Goal: Book appointment/travel/reservation

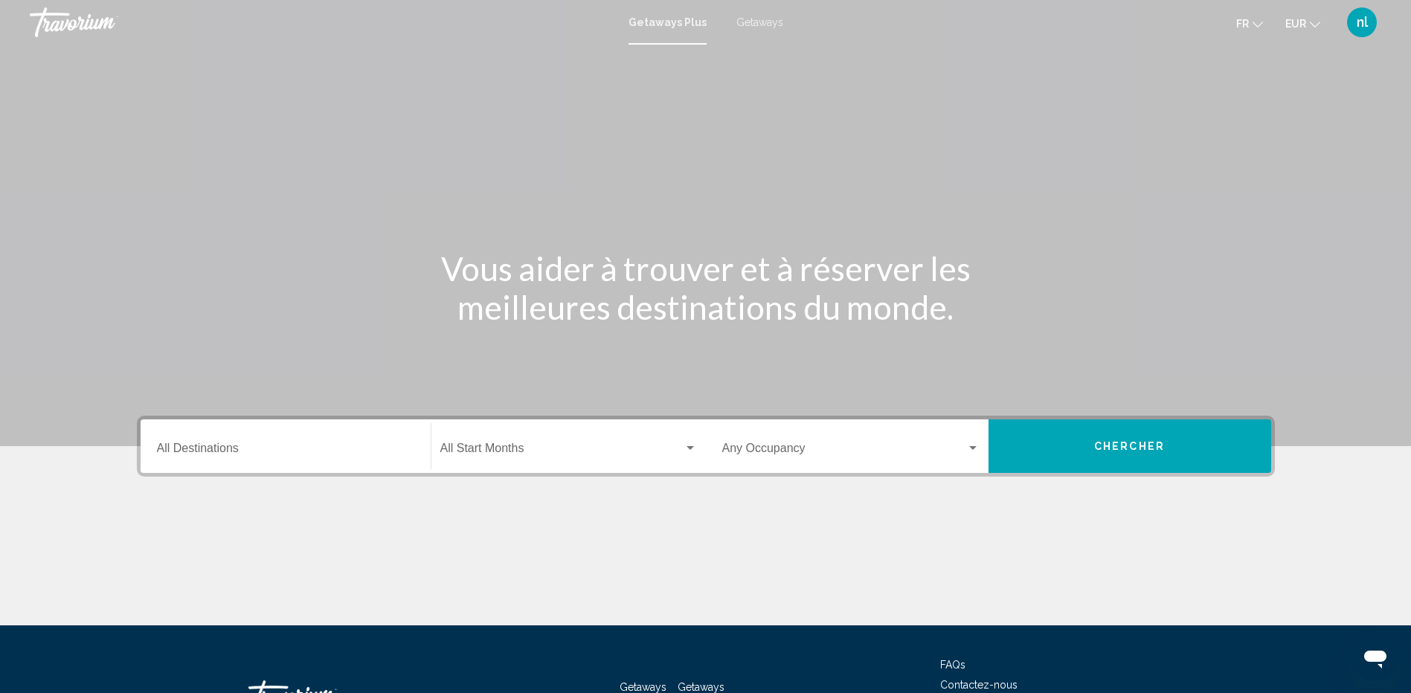
click at [244, 453] on input "Destination All Destinations" at bounding box center [285, 451] width 257 height 13
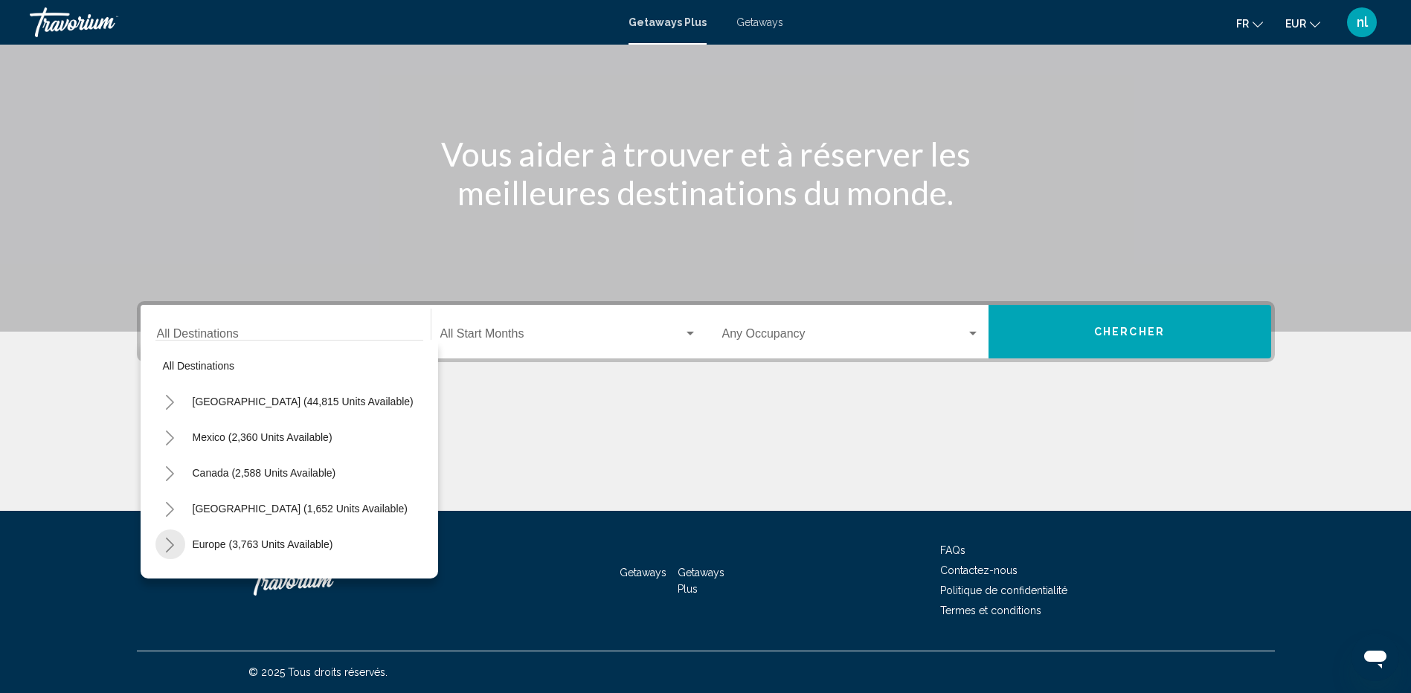
click at [170, 544] on icon "Toggle Europe (3,763 units available)" at bounding box center [169, 545] width 11 height 15
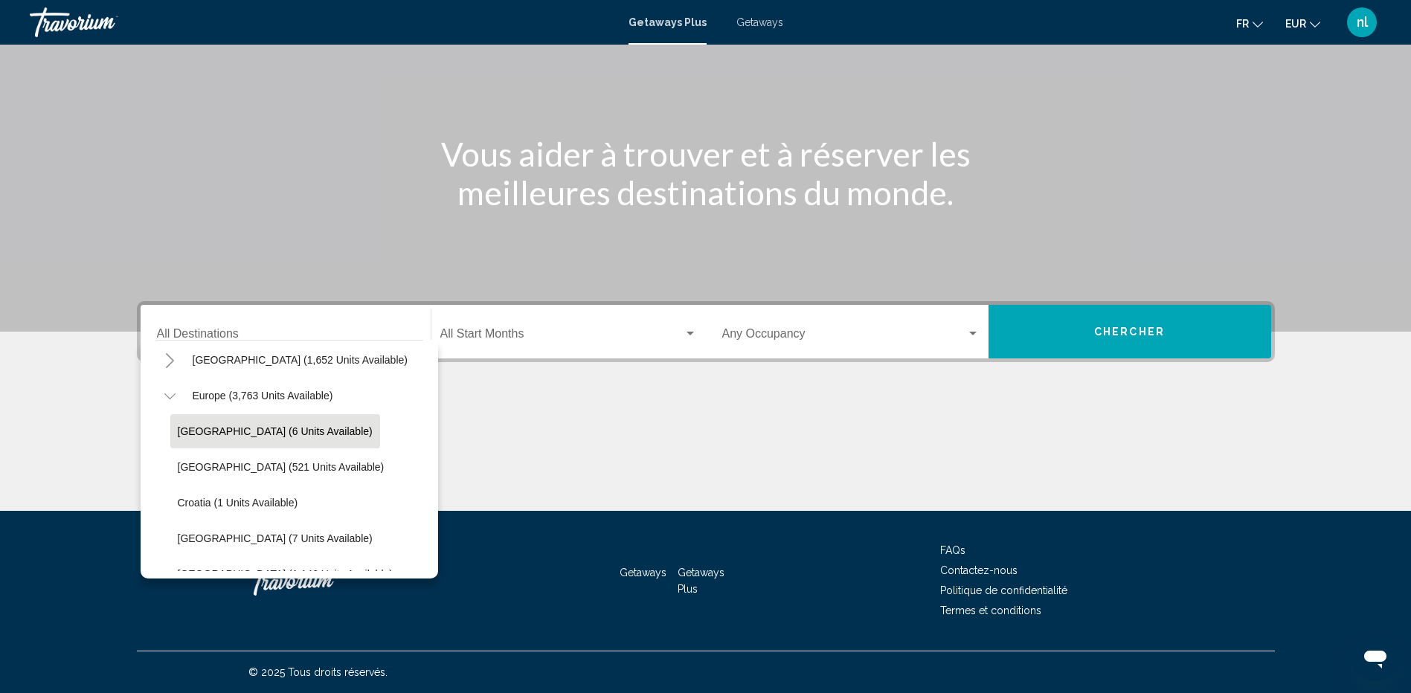
scroll to position [297, 0]
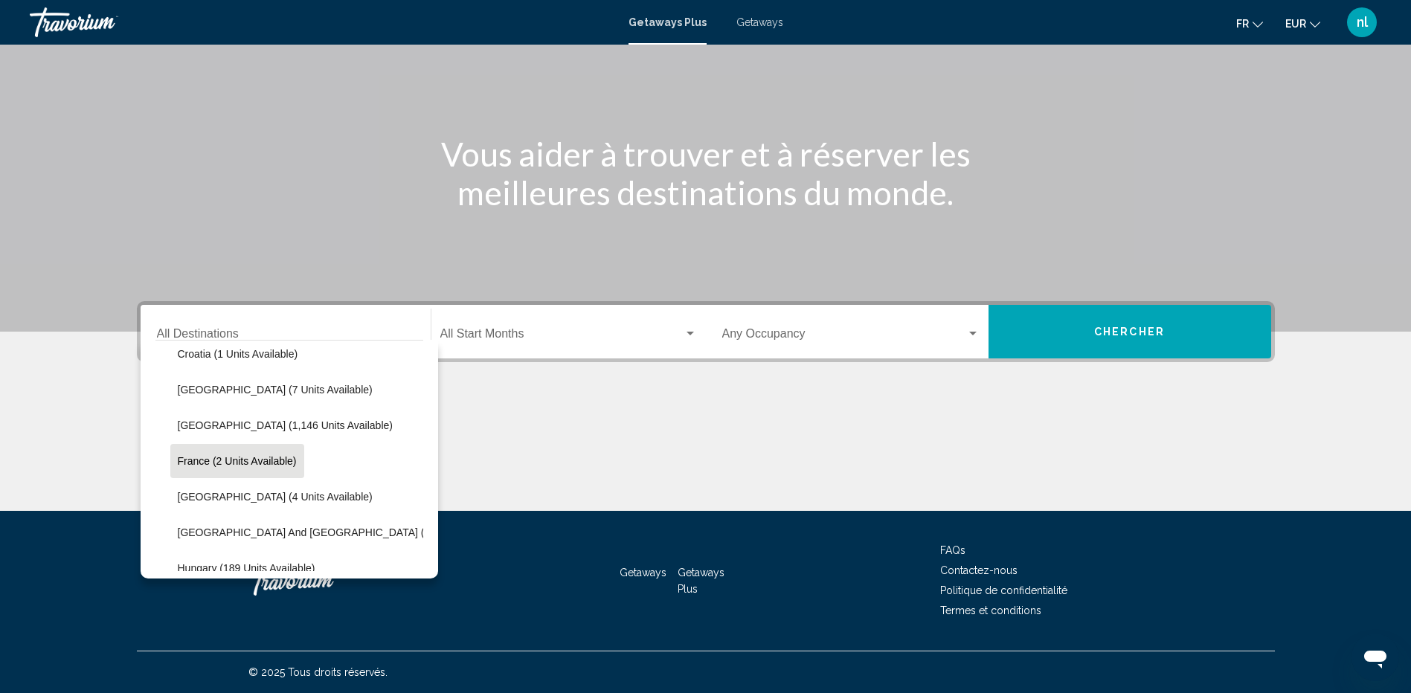
click at [216, 454] on button "France (2 units available)" at bounding box center [237, 461] width 134 height 34
type input "**********"
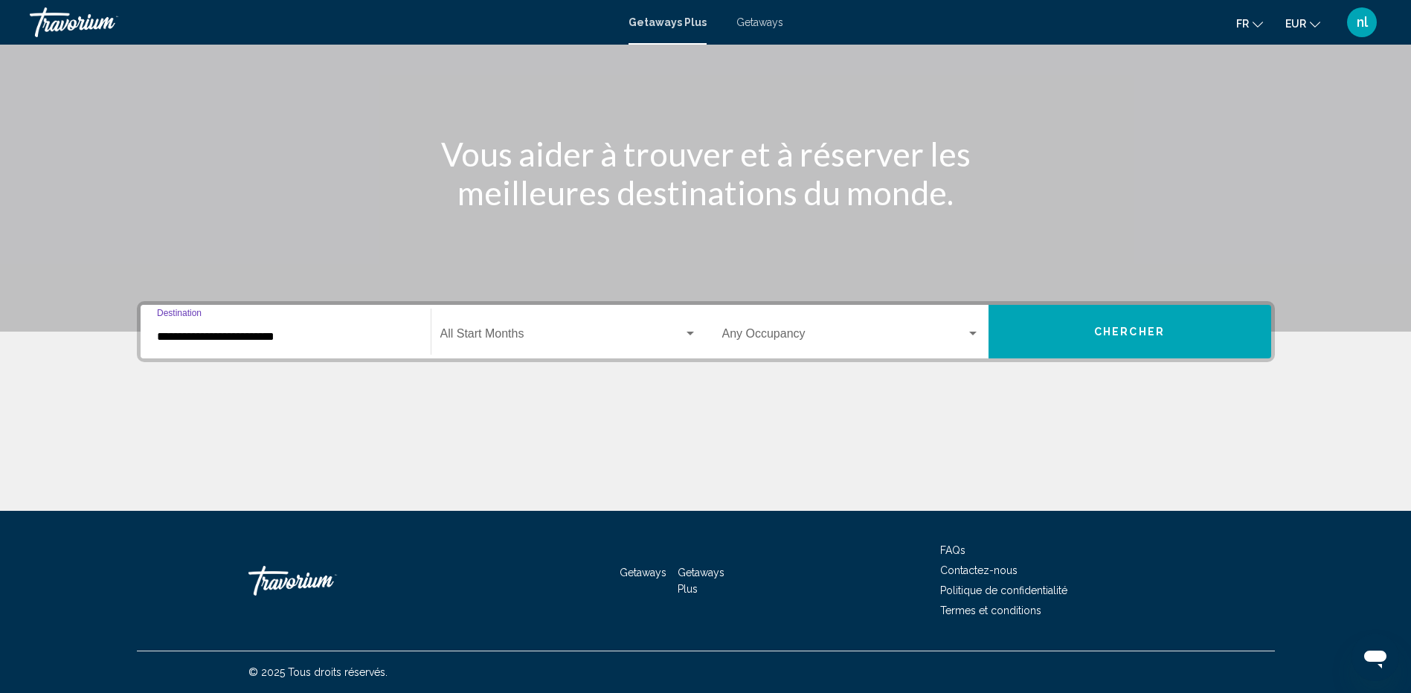
click at [1096, 324] on button "Chercher" at bounding box center [1129, 332] width 283 height 54
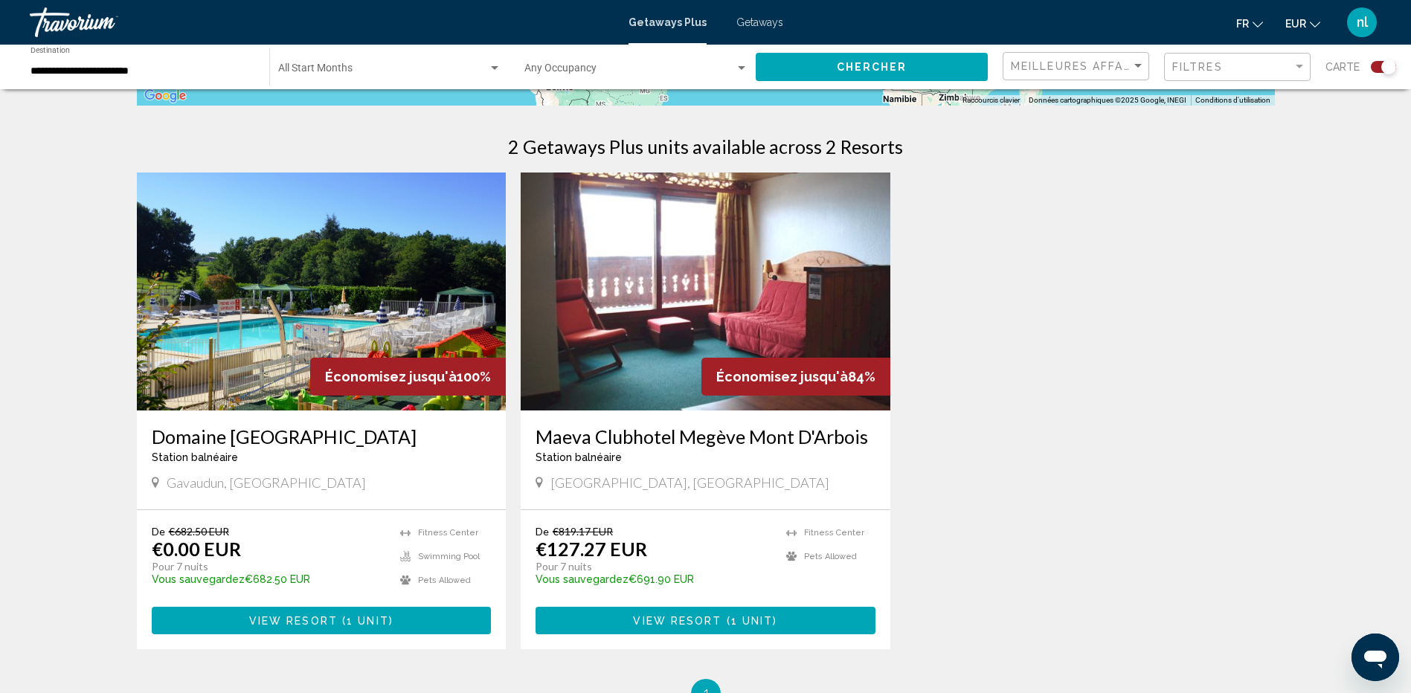
scroll to position [446, 0]
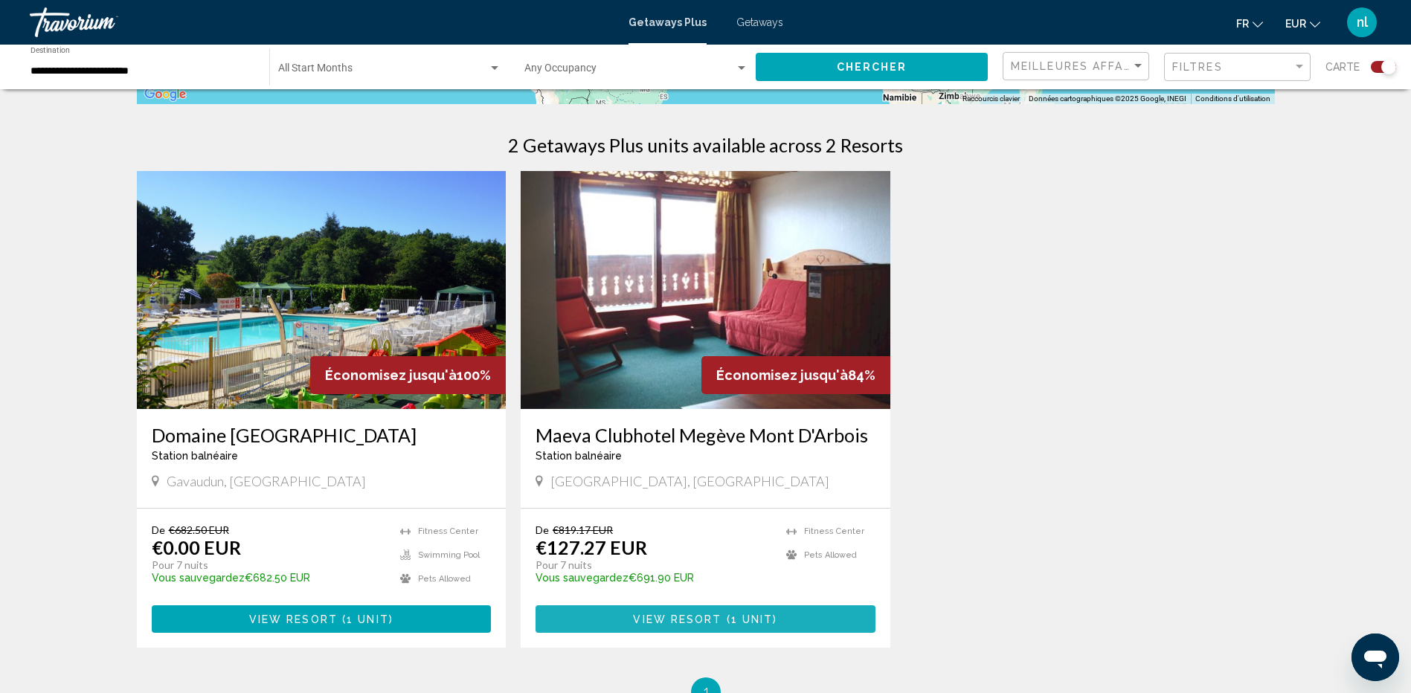
click at [721, 623] on span "View Resort" at bounding box center [677, 619] width 88 height 12
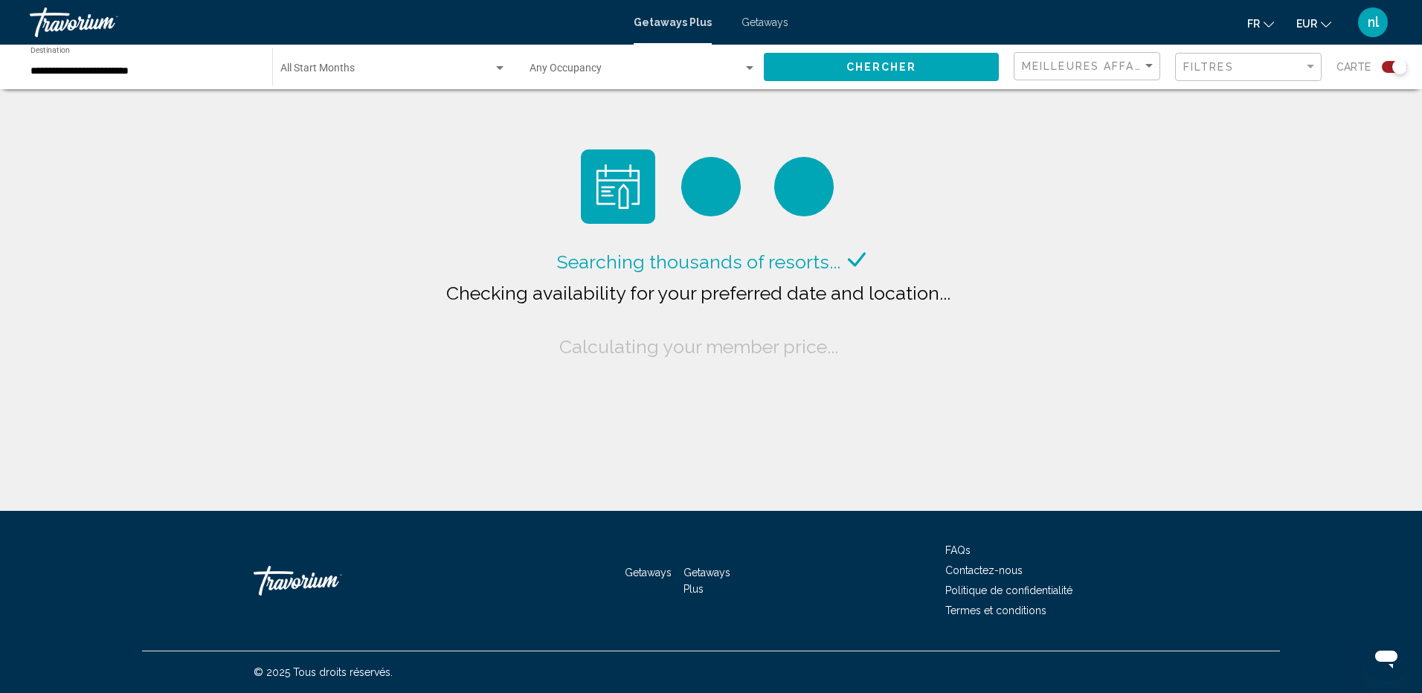
click at [770, 20] on span "Getaways" at bounding box center [764, 22] width 47 height 12
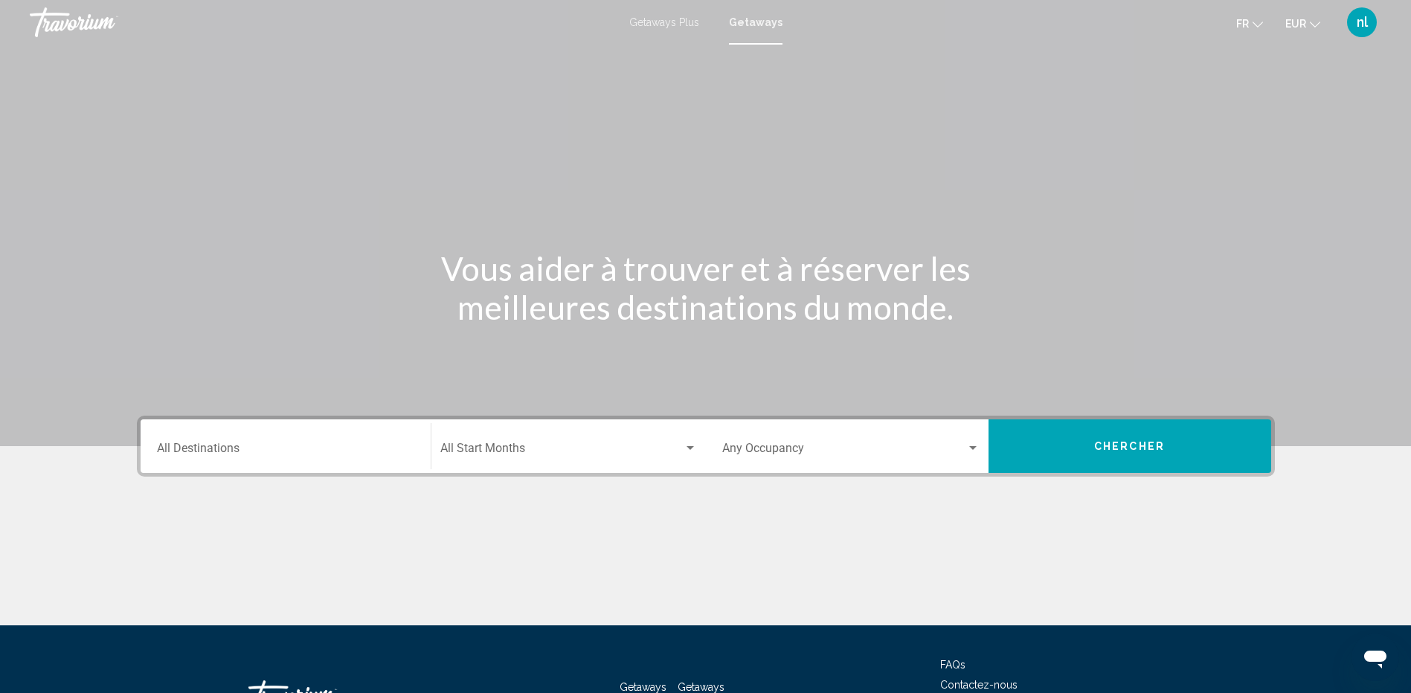
click at [268, 455] on input "Destination All Destinations" at bounding box center [285, 451] width 257 height 13
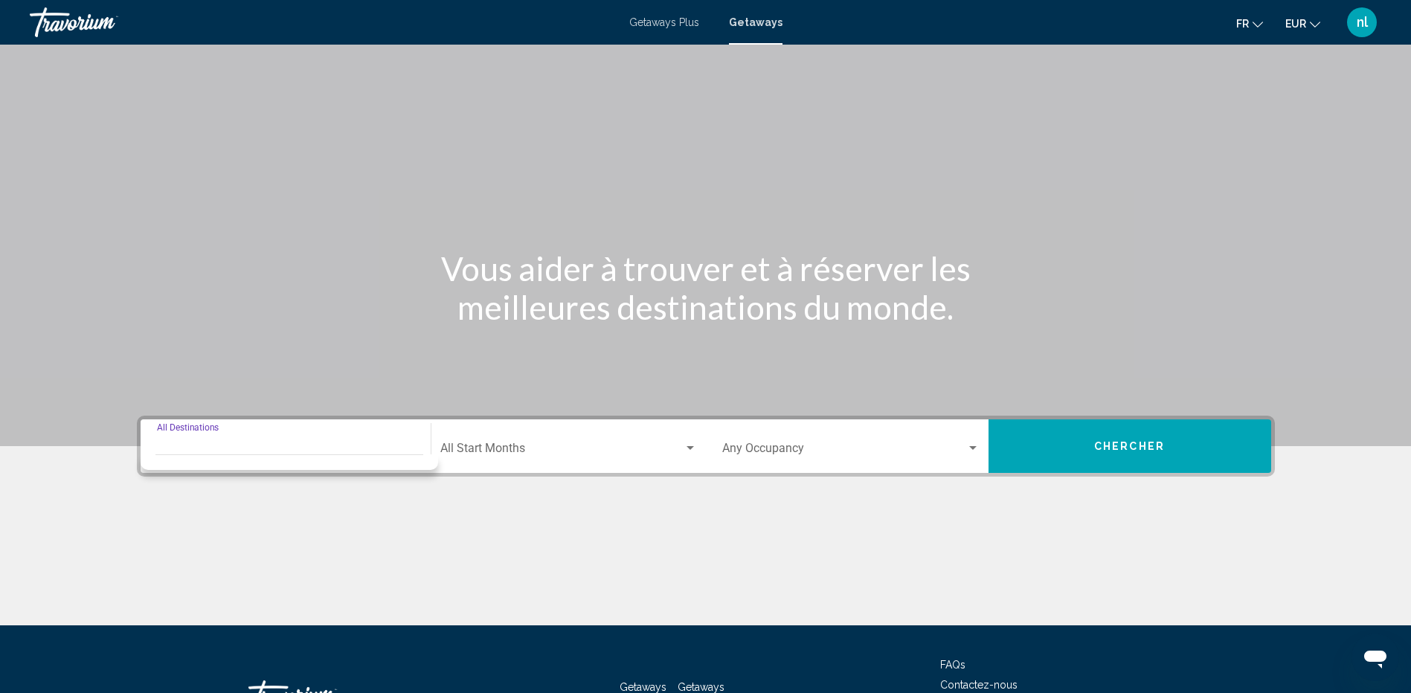
scroll to position [115, 0]
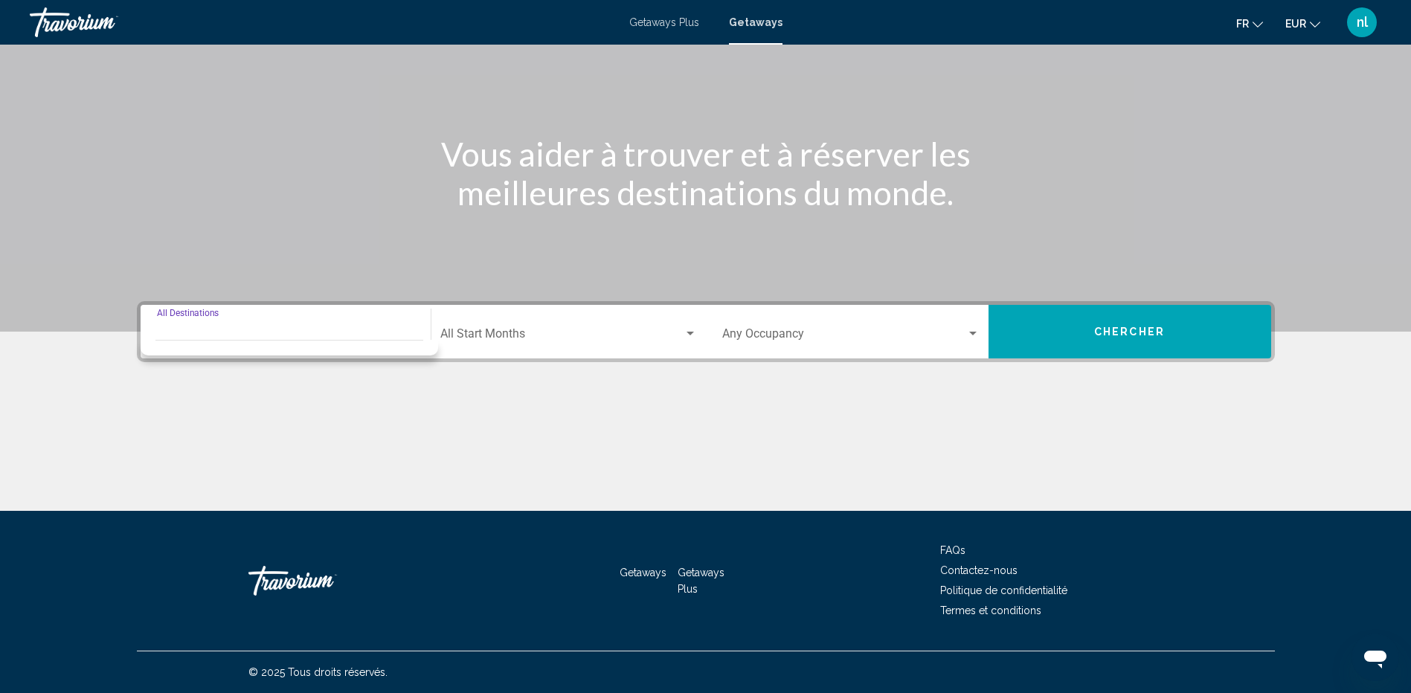
click at [198, 338] on input "Destination All Destinations" at bounding box center [285, 336] width 257 height 13
click at [170, 330] on input "Destination All Destinations" at bounding box center [285, 336] width 257 height 13
drag, startPoint x: 156, startPoint y: 333, endPoint x: 204, endPoint y: 336, distance: 48.4
click at [167, 335] on input "Destination All Destinations" at bounding box center [285, 336] width 257 height 13
click at [330, 164] on div "Vous aider à trouver et à réserver les meilleures destinations du monde." at bounding box center [705, 173] width 1197 height 77
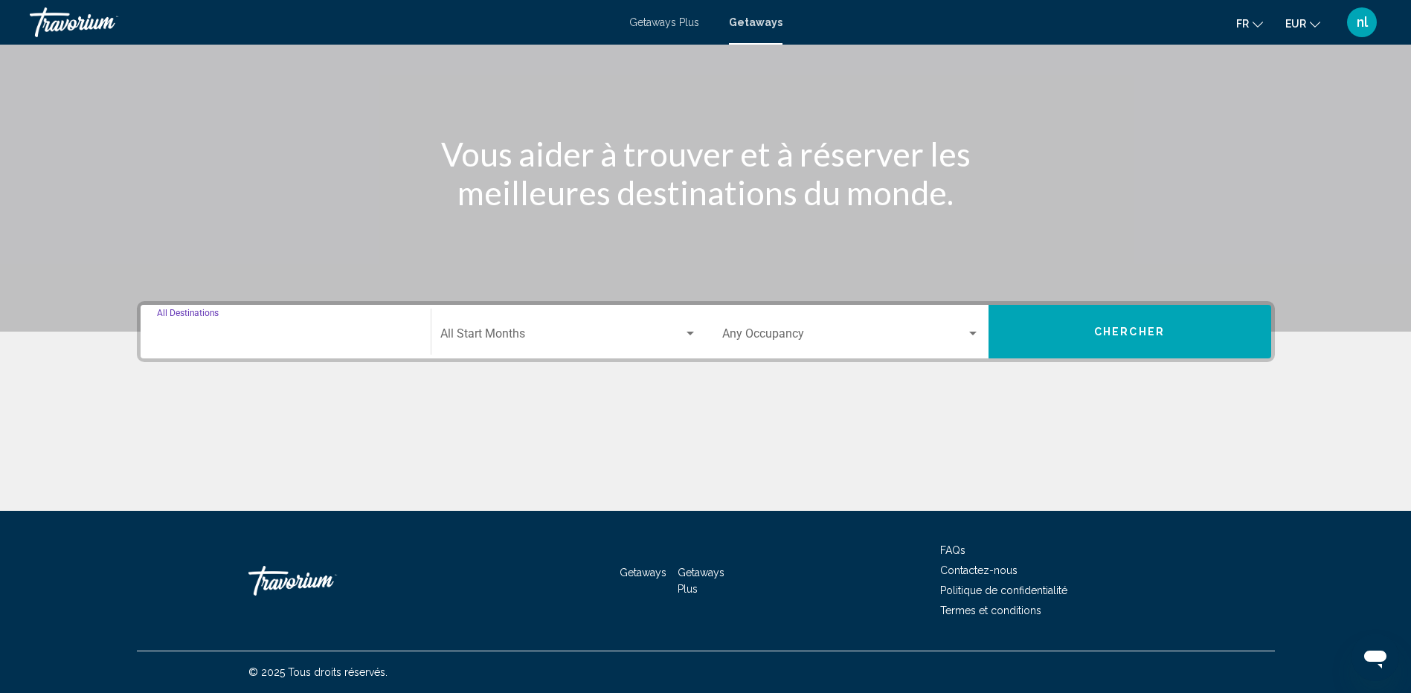
click at [188, 332] on input "Destination All Destinations" at bounding box center [285, 336] width 257 height 13
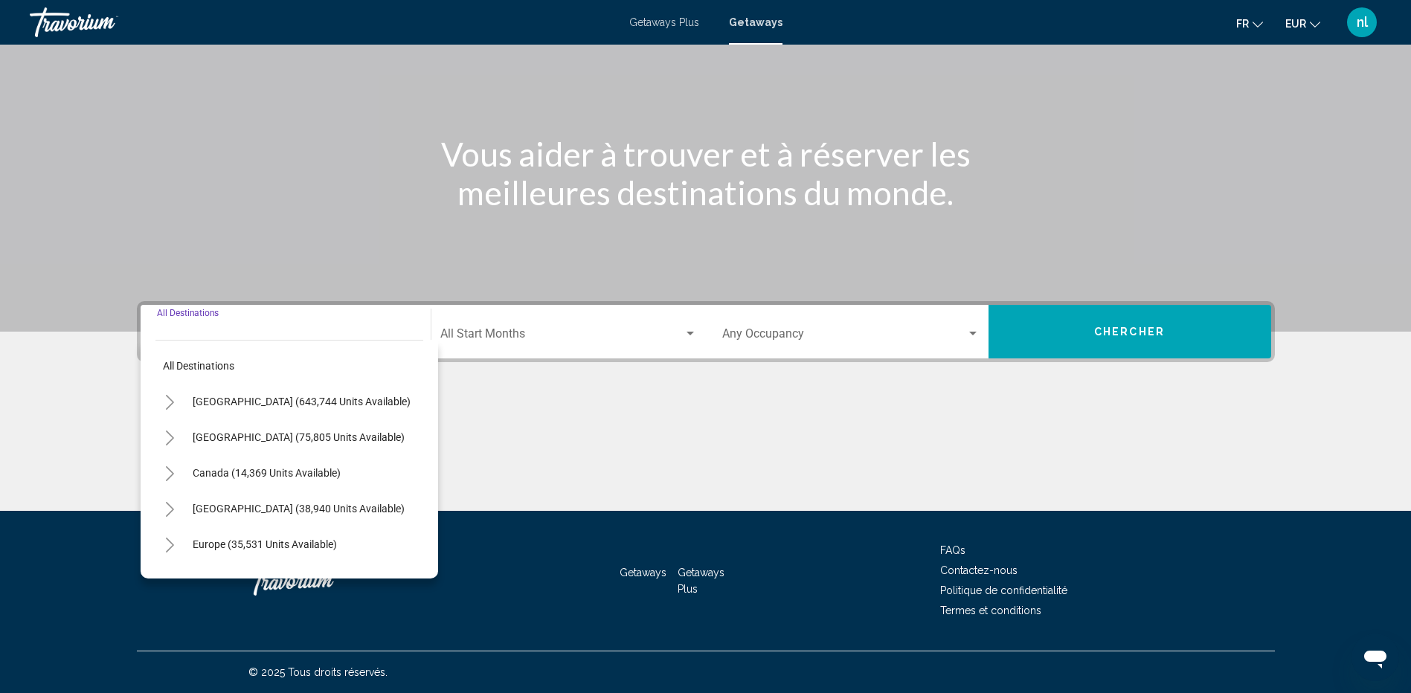
click at [171, 543] on icon "Toggle Europe (35,531 units available)" at bounding box center [170, 545] width 8 height 15
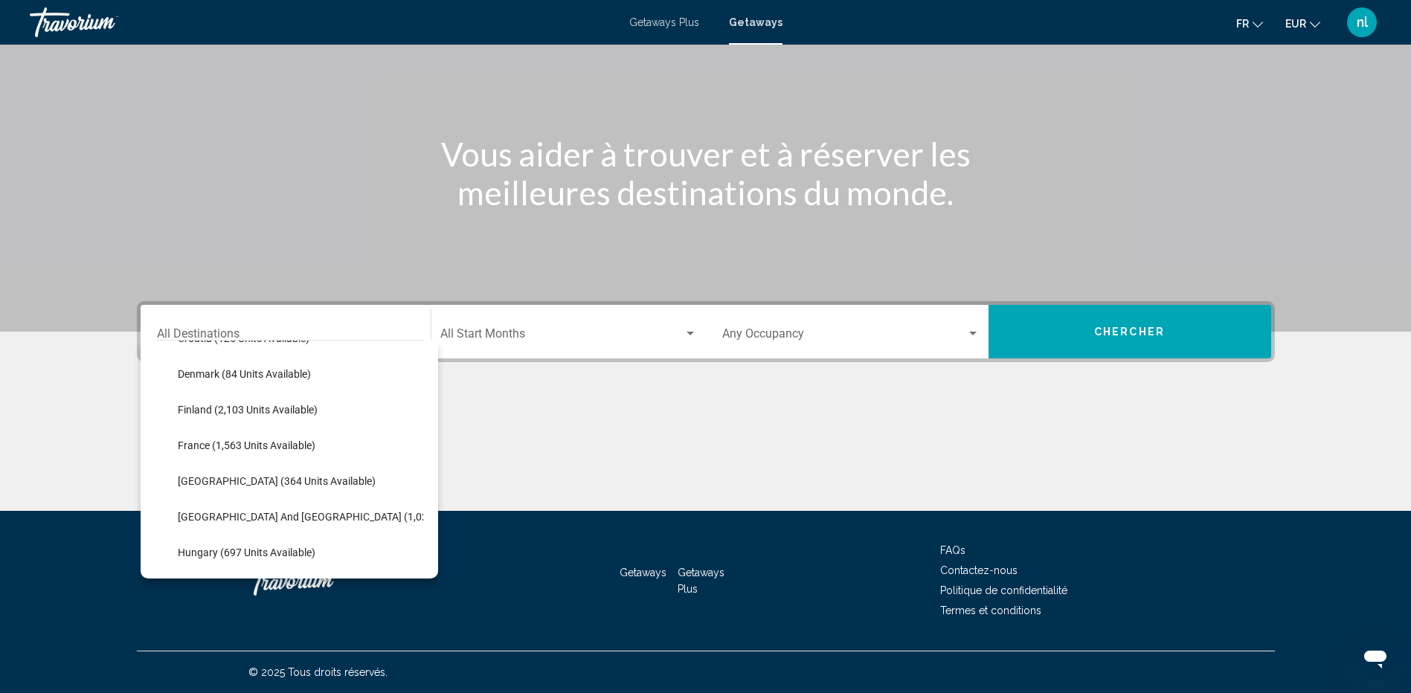
scroll to position [372, 0]
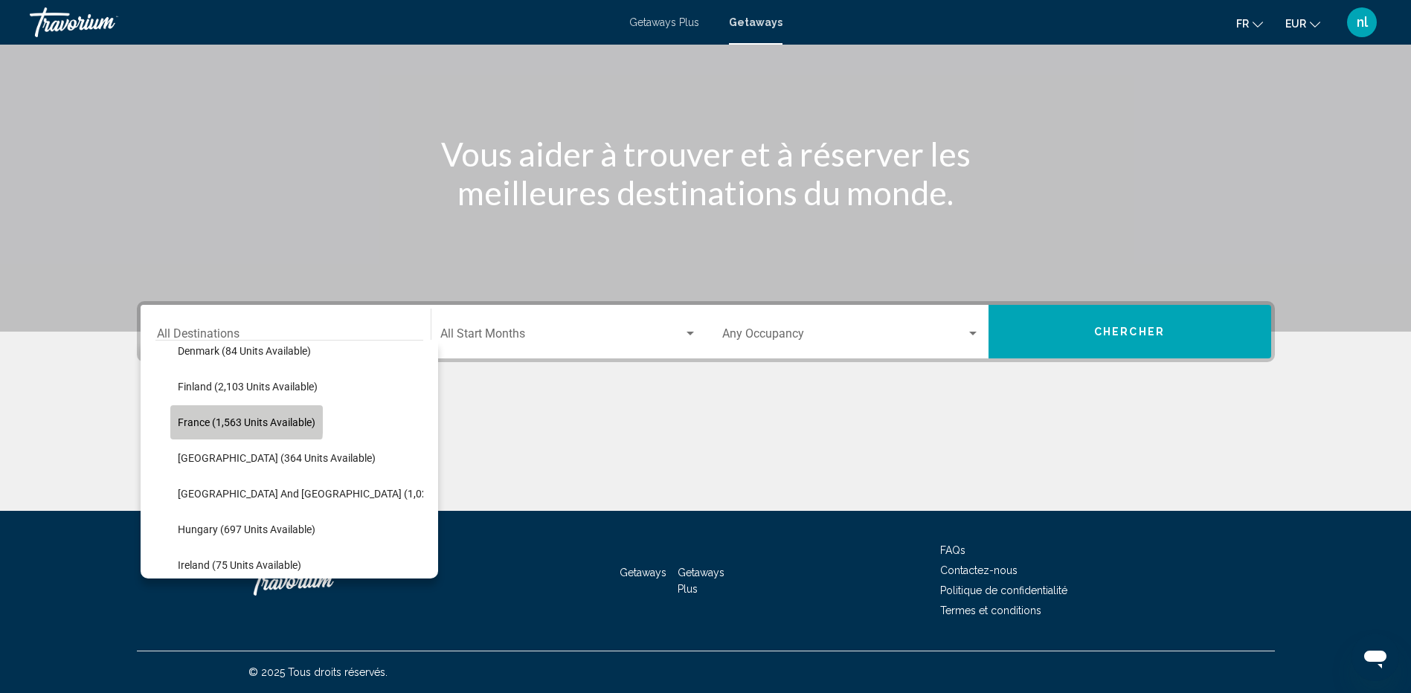
click at [185, 419] on span "France (1,563 units available)" at bounding box center [247, 422] width 138 height 12
type input "**********"
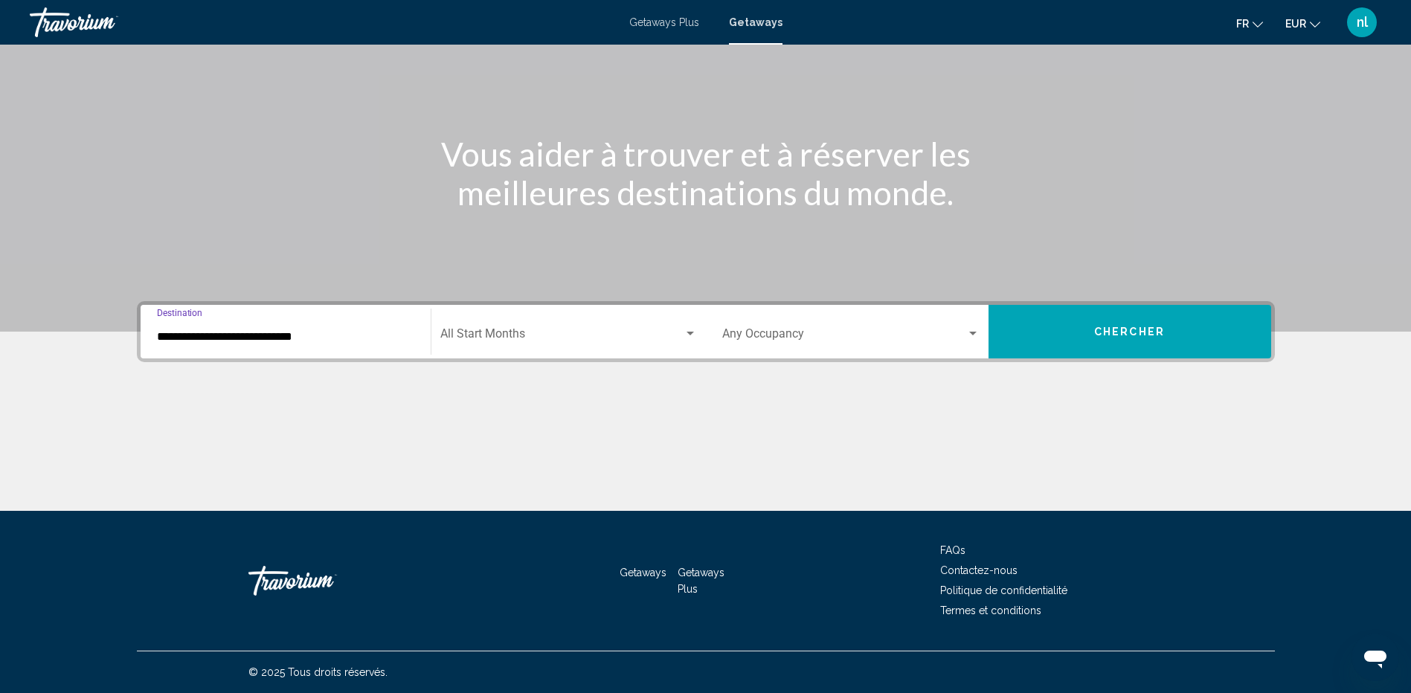
click at [1100, 327] on span "Chercher" at bounding box center [1129, 332] width 71 height 12
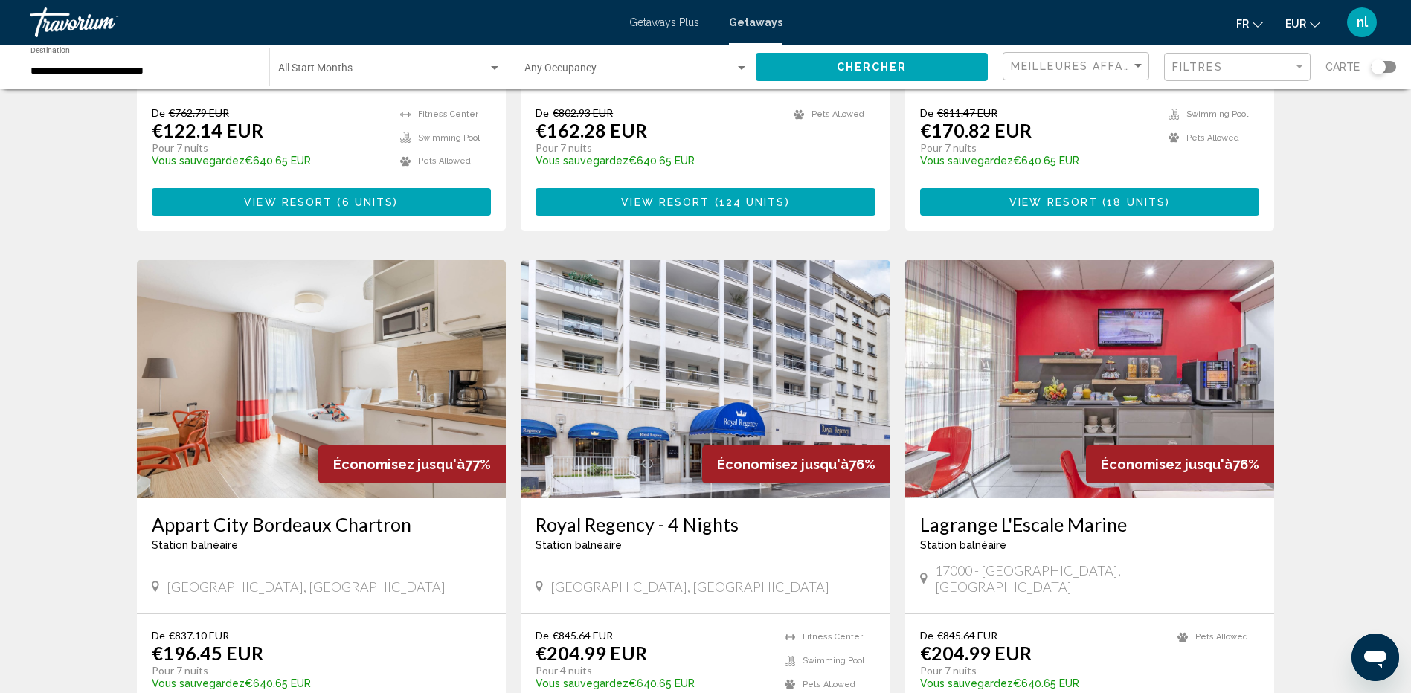
scroll to position [1487, 0]
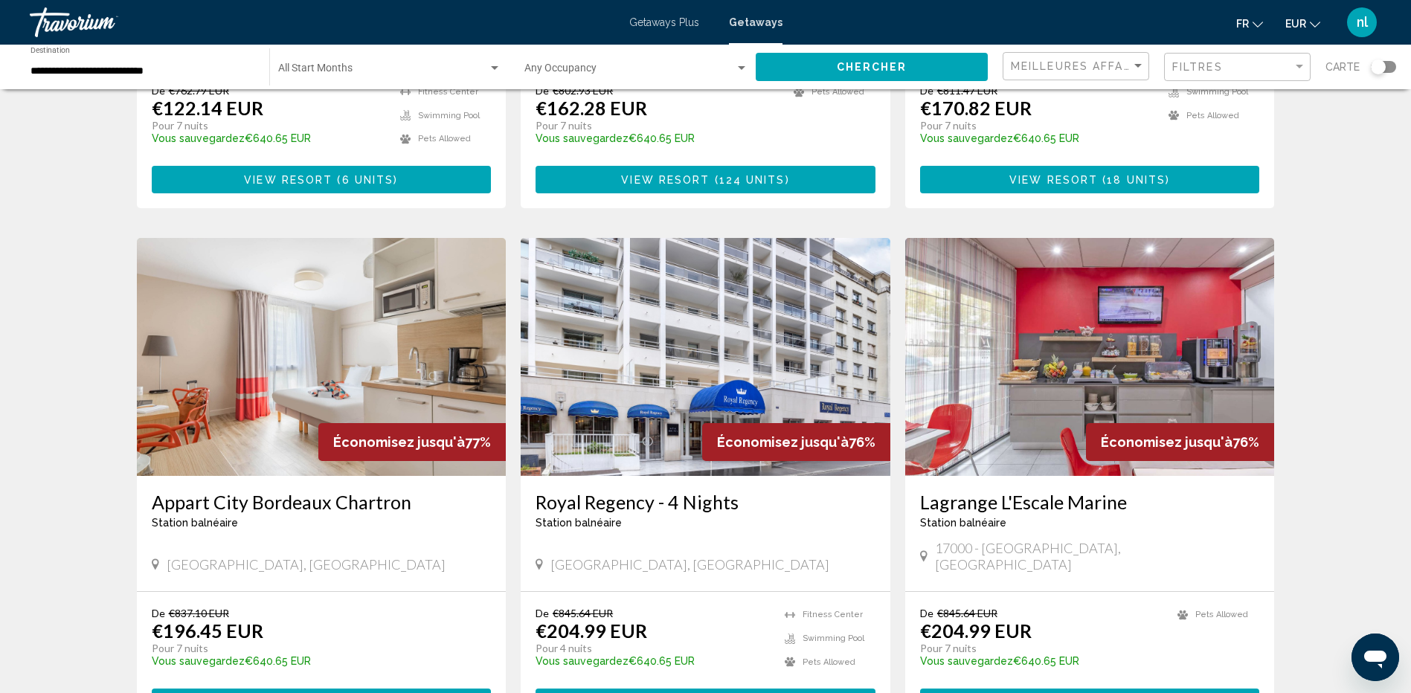
click at [712, 692] on span "View Resort" at bounding box center [669, 703] width 88 height 12
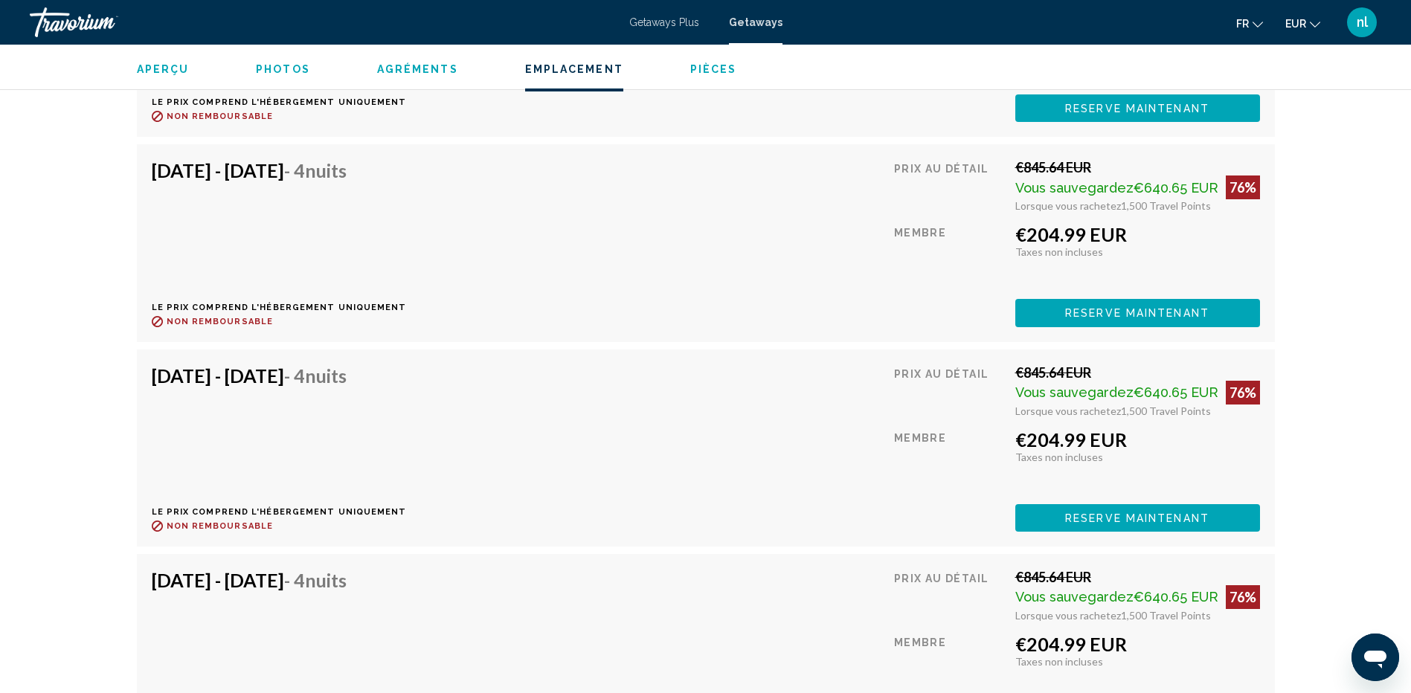
scroll to position [4540, 0]
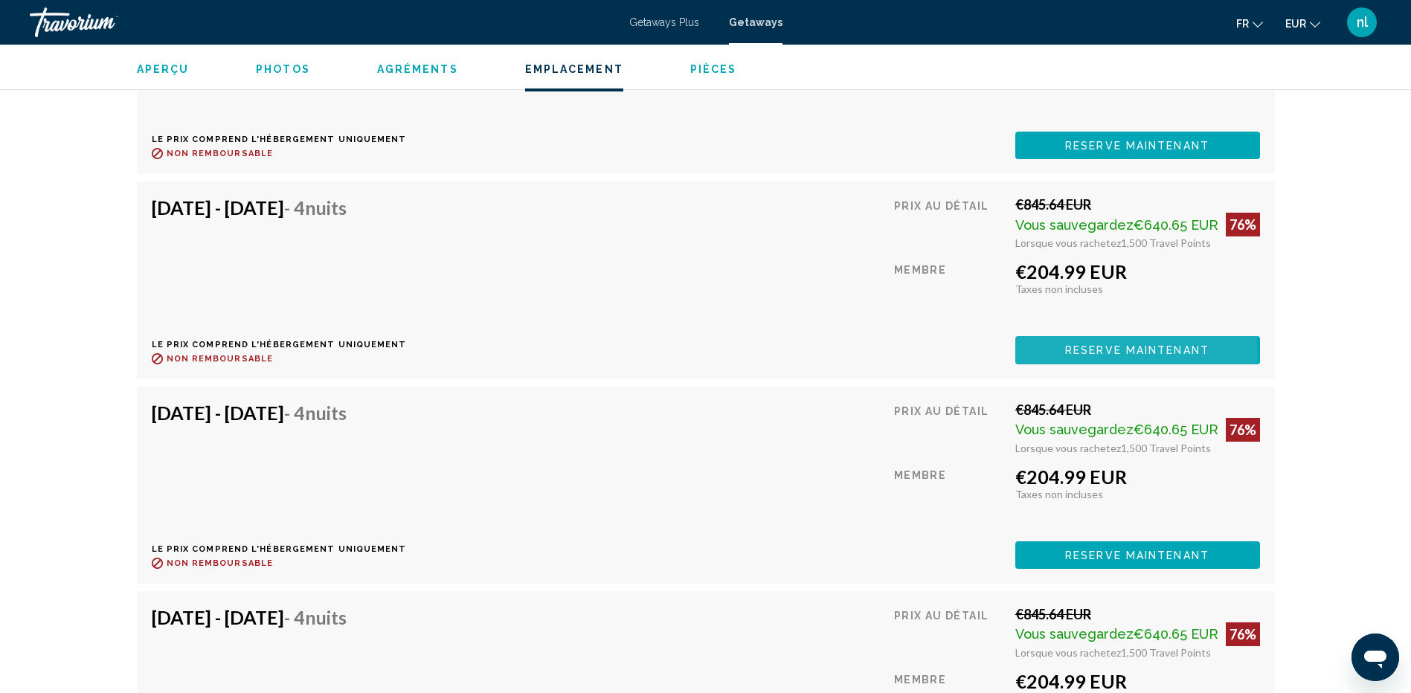
click at [1083, 356] on span "Reserve maintenant" at bounding box center [1137, 351] width 144 height 12
